Goal: Task Accomplishment & Management: Manage account settings

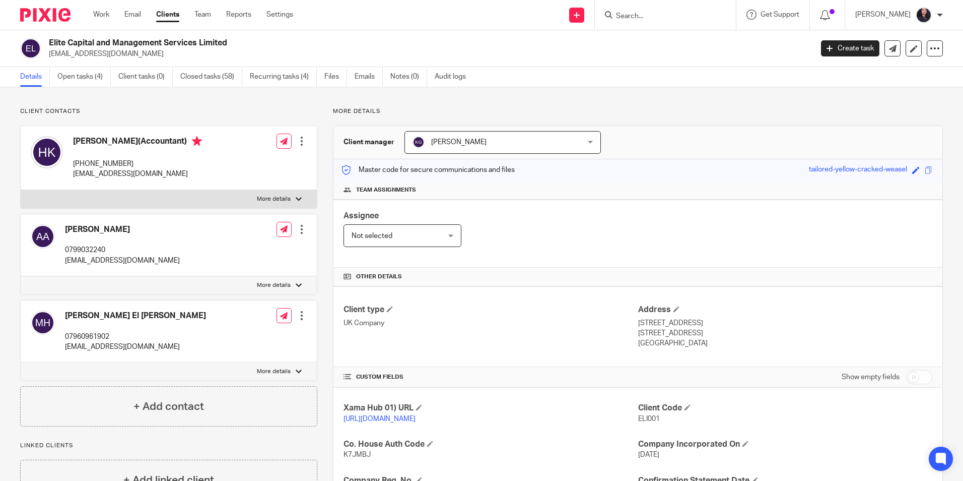
click at [618, 16] on input "Search" at bounding box center [660, 16] width 91 height 9
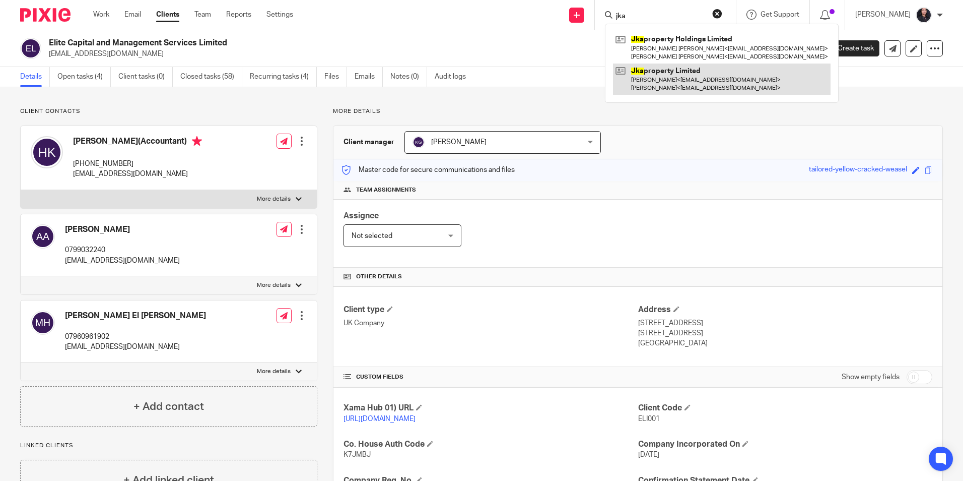
type input "jka"
click at [666, 81] on link at bounding box center [722, 78] width 218 height 31
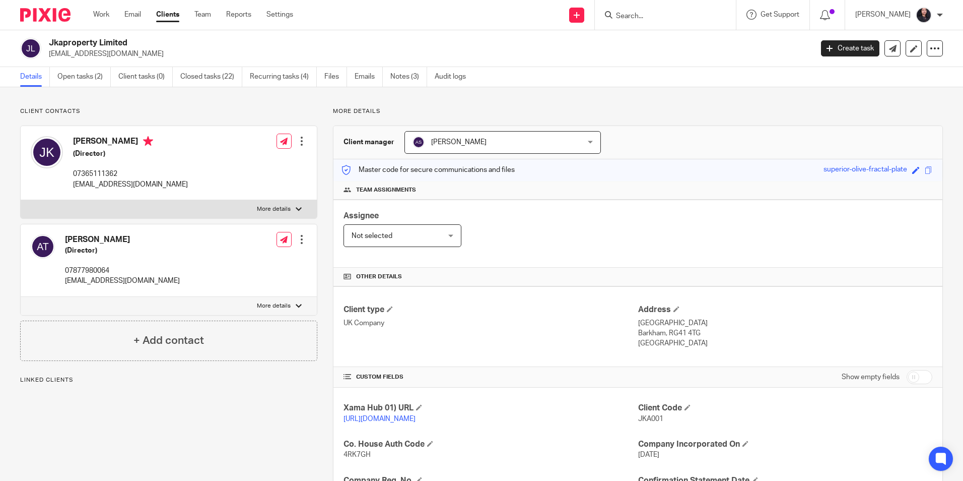
scroll to position [242, 0]
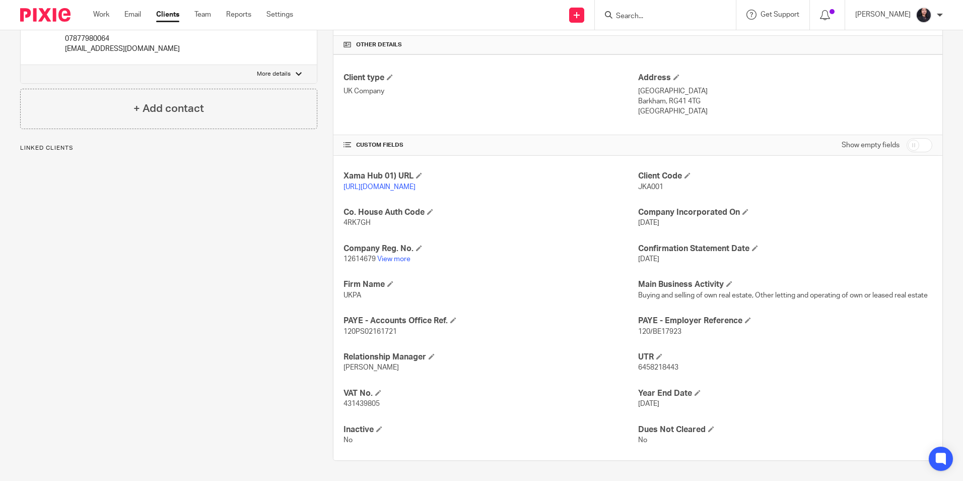
click at [640, 368] on span "6458218443" at bounding box center [658, 367] width 40 height 7
copy span "6458218443"
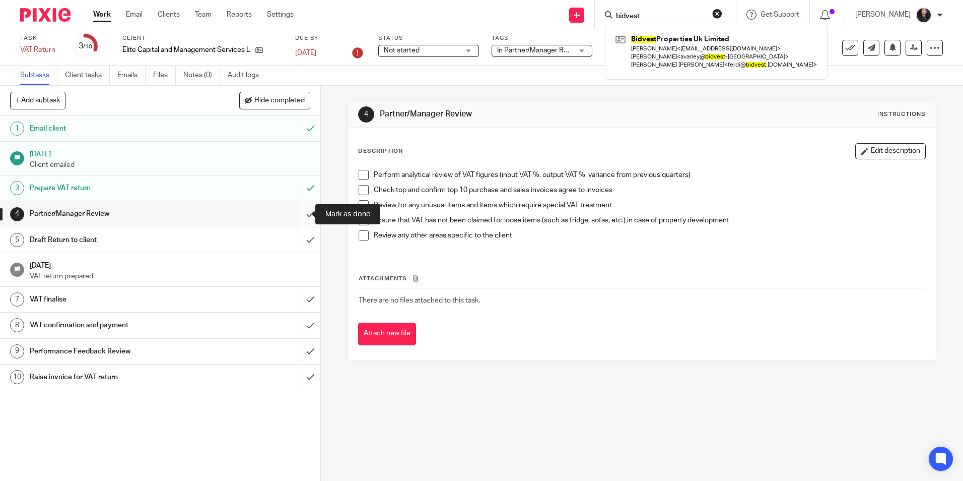
click at [298, 213] on input "submit" at bounding box center [160, 213] width 320 height 25
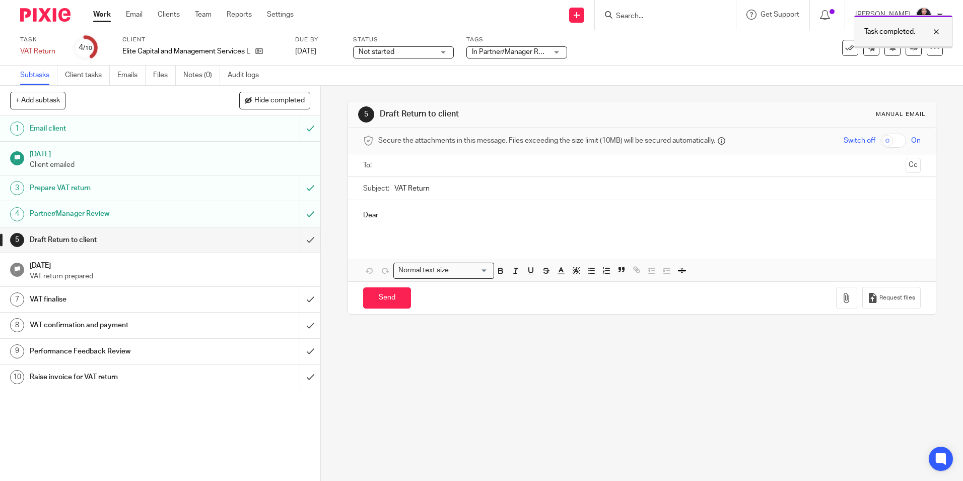
click at [936, 31] on div at bounding box center [928, 32] width 27 height 12
click at [910, 50] on icon at bounding box center [914, 48] width 8 height 8
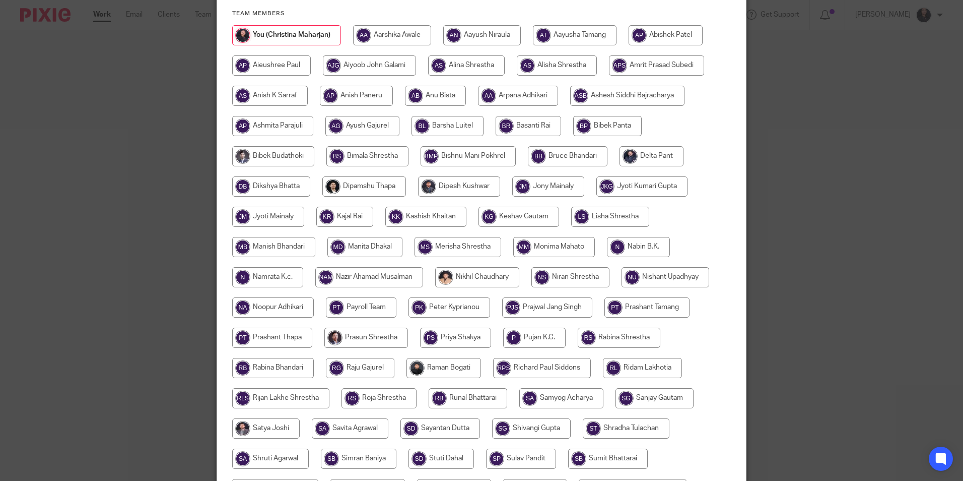
scroll to position [151, 0]
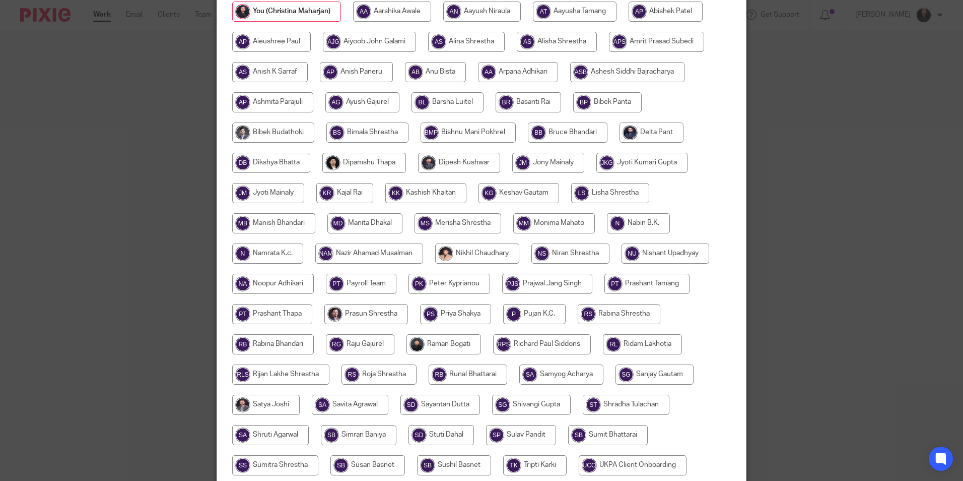
click at [294, 224] on input "radio" at bounding box center [273, 223] width 83 height 20
radio input "true"
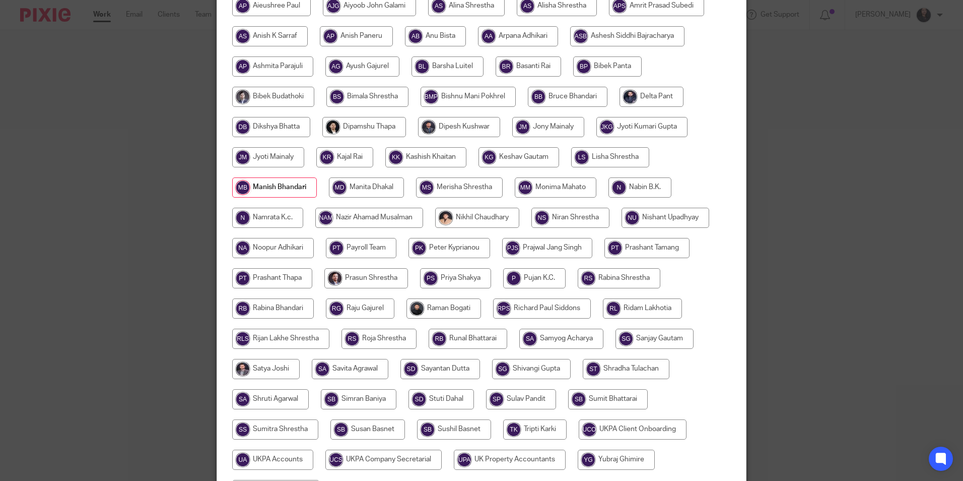
scroll to position [299, 0]
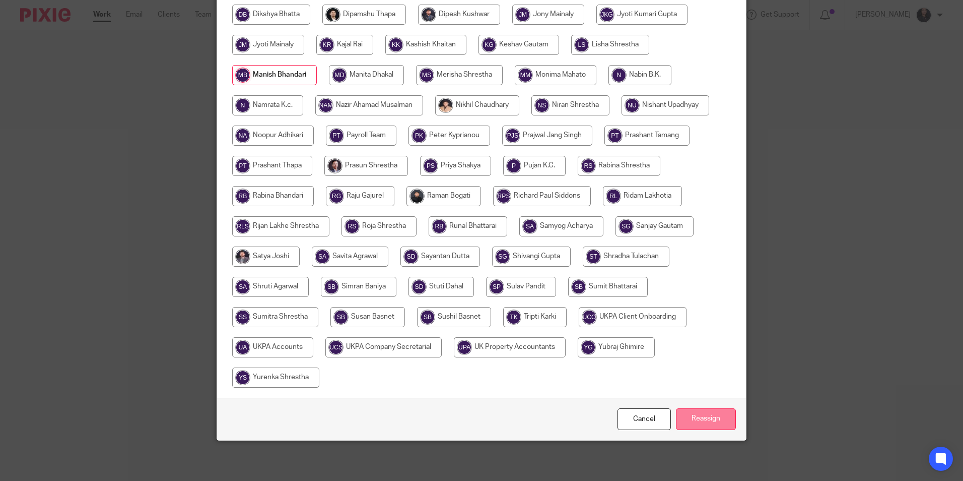
click at [690, 420] on input "Reassign" at bounding box center [706, 419] width 60 height 22
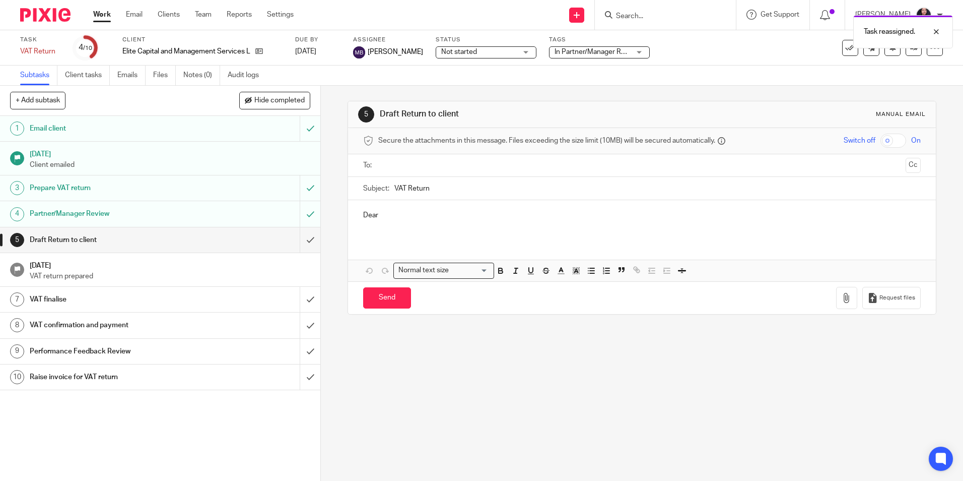
click at [38, 12] on img at bounding box center [45, 15] width 50 height 14
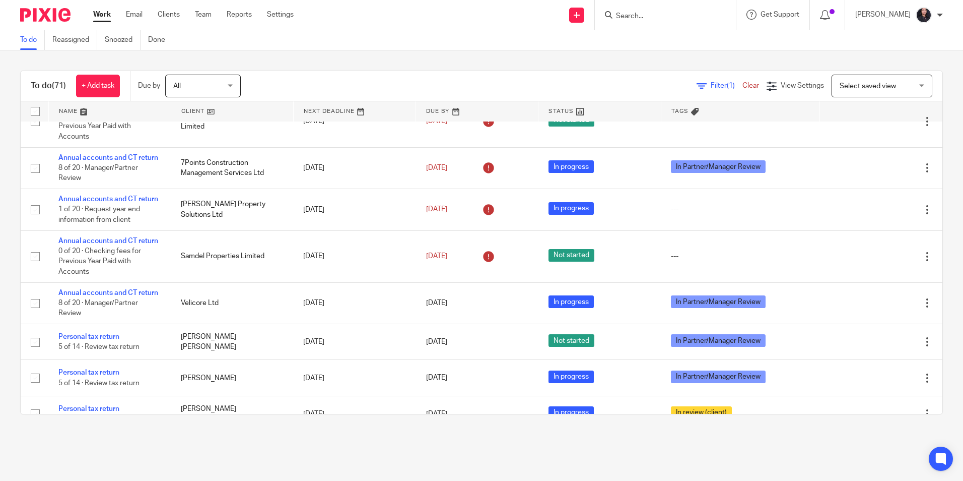
scroll to position [1159, 0]
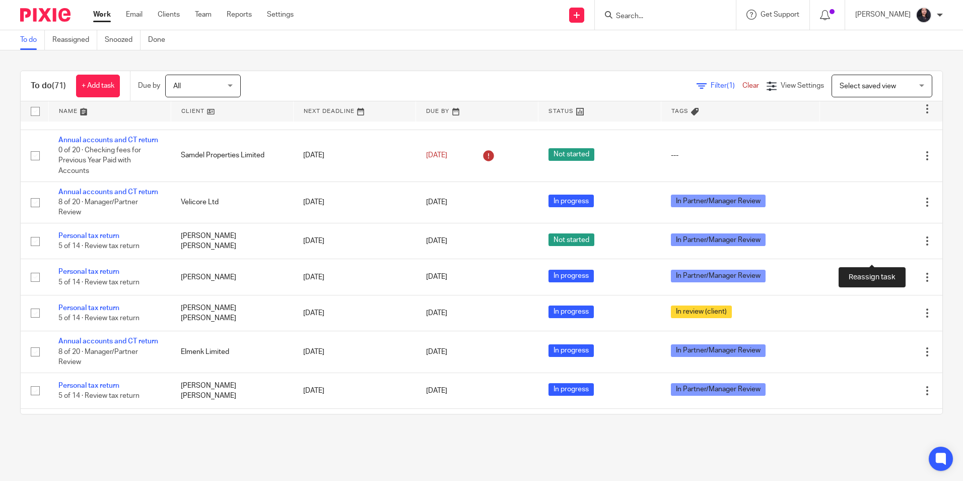
click at [887, 73] on icon at bounding box center [892, 67] width 10 height 10
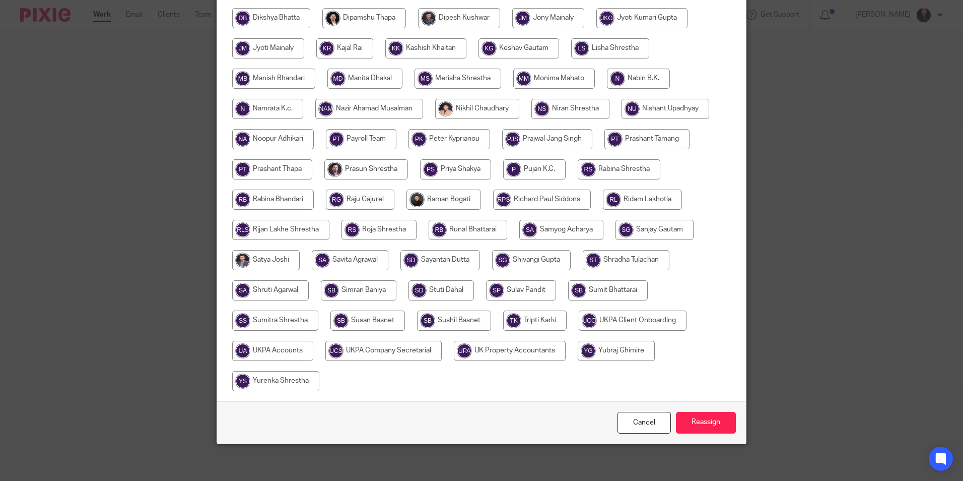
scroll to position [299, 0]
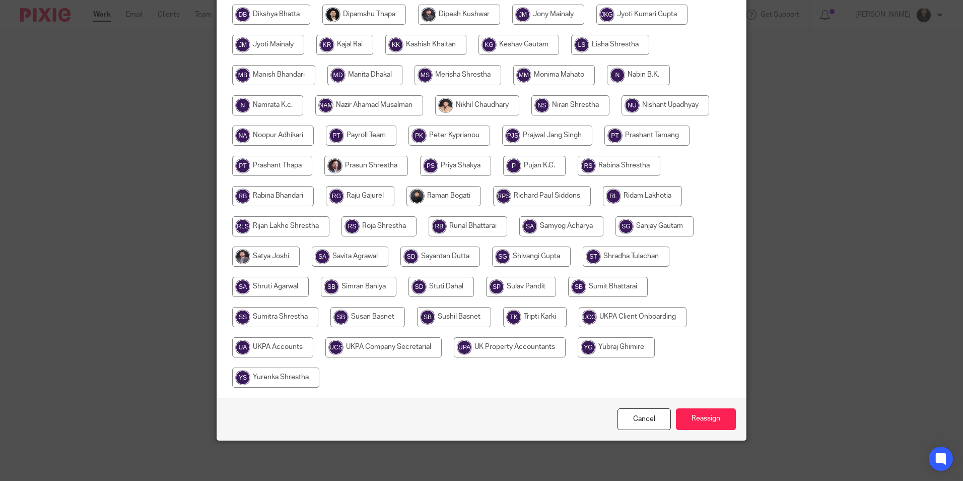
click at [426, 194] on input "radio" at bounding box center [444, 196] width 75 height 20
radio input "true"
click at [694, 415] on input "Reassign" at bounding box center [706, 419] width 60 height 22
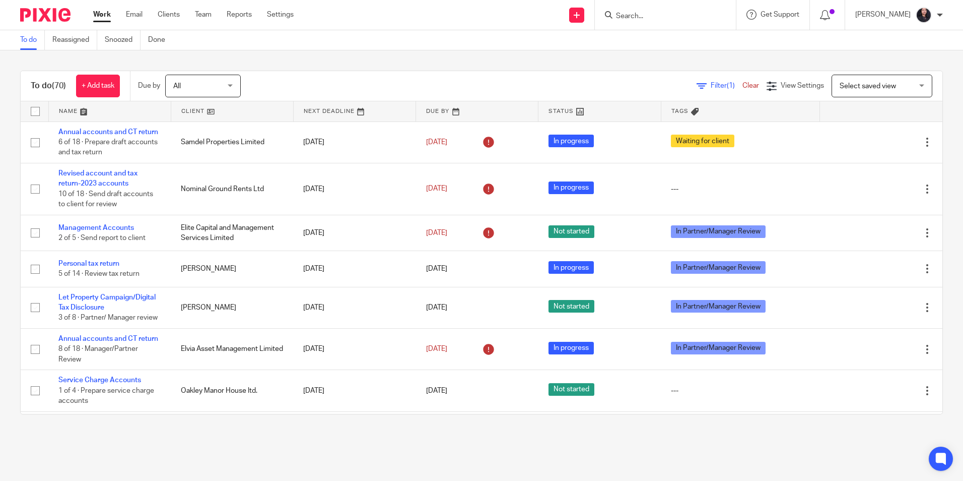
click at [713, 47] on div "To do Reassigned Snoozed Done" at bounding box center [481, 40] width 963 height 20
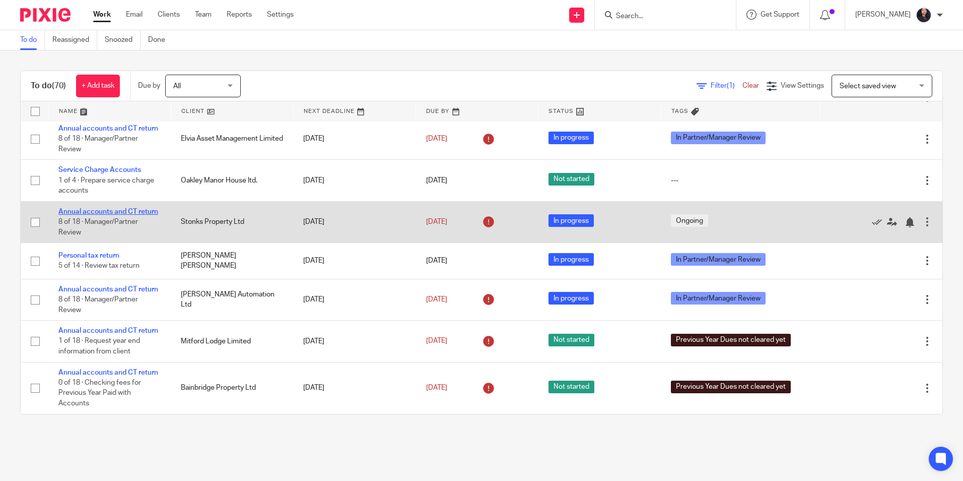
click at [119, 215] on link "Annual accounts and CT return" at bounding box center [108, 211] width 100 height 7
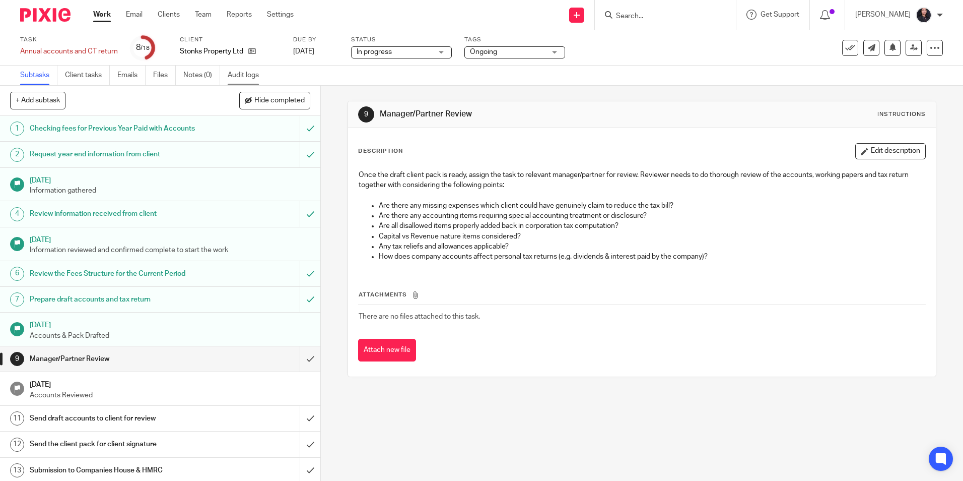
click at [241, 79] on link "Audit logs" at bounding box center [247, 75] width 39 height 20
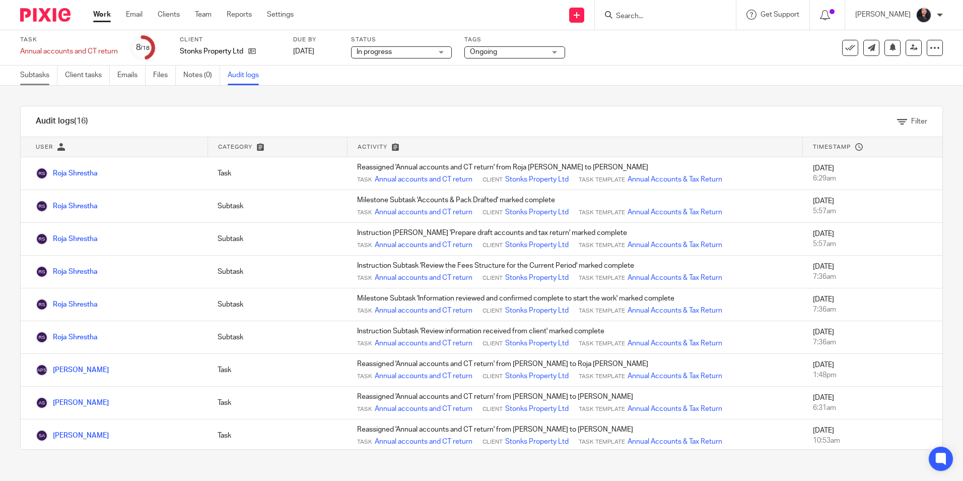
click at [35, 80] on link "Subtasks" at bounding box center [38, 75] width 37 height 20
